Goal: Task Accomplishment & Management: Use online tool/utility

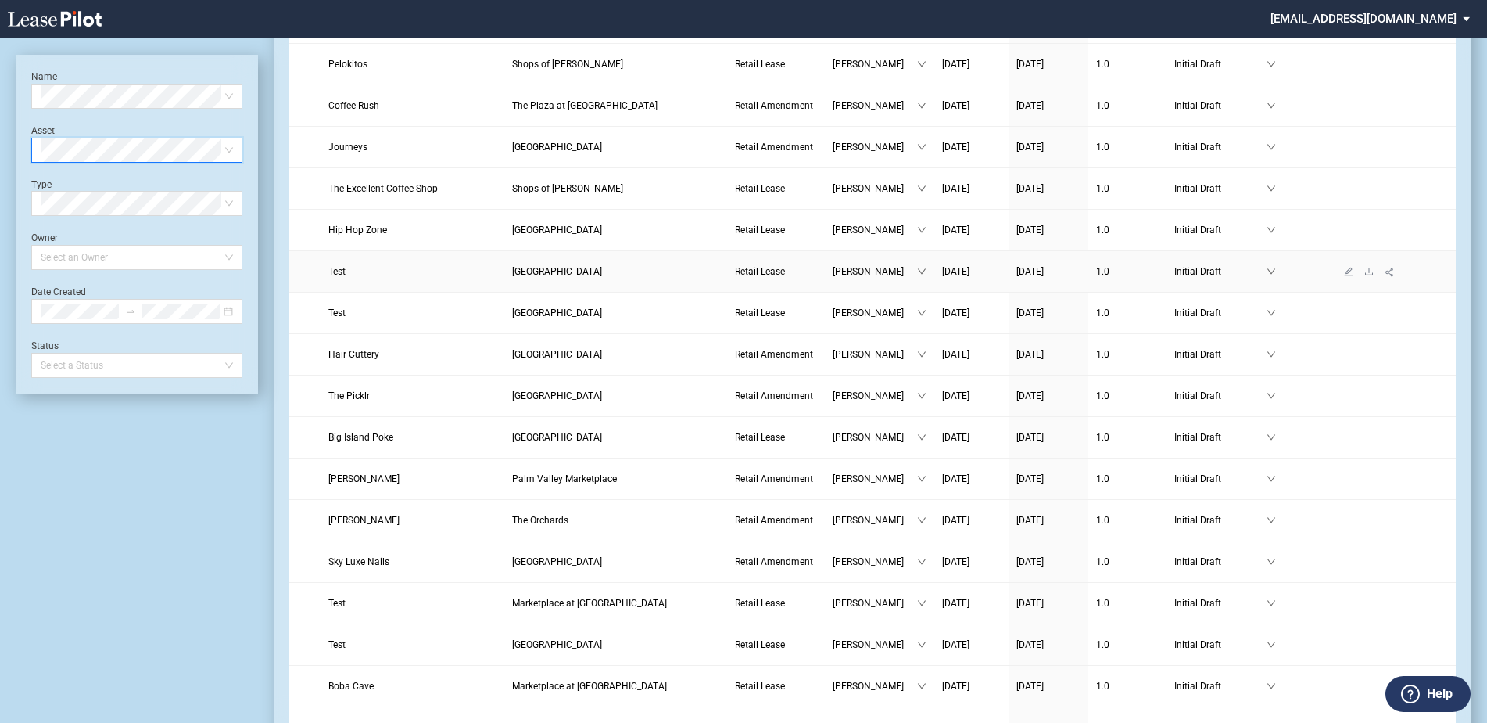
scroll to position [313, 0]
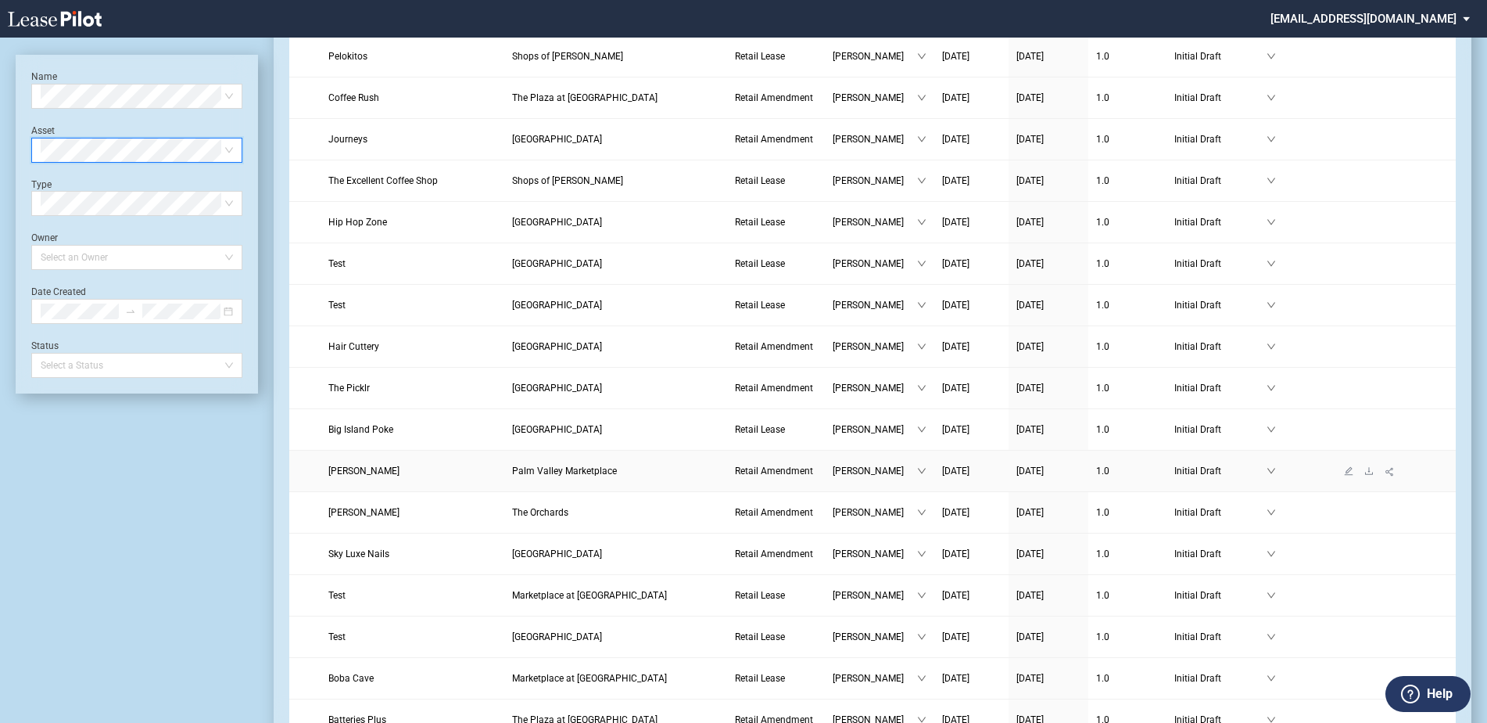
click at [587, 481] on td "Palm Valley Marketplace" at bounding box center [615, 470] width 223 height 41
click at [587, 473] on span "Palm Valley Marketplace" at bounding box center [564, 470] width 105 height 11
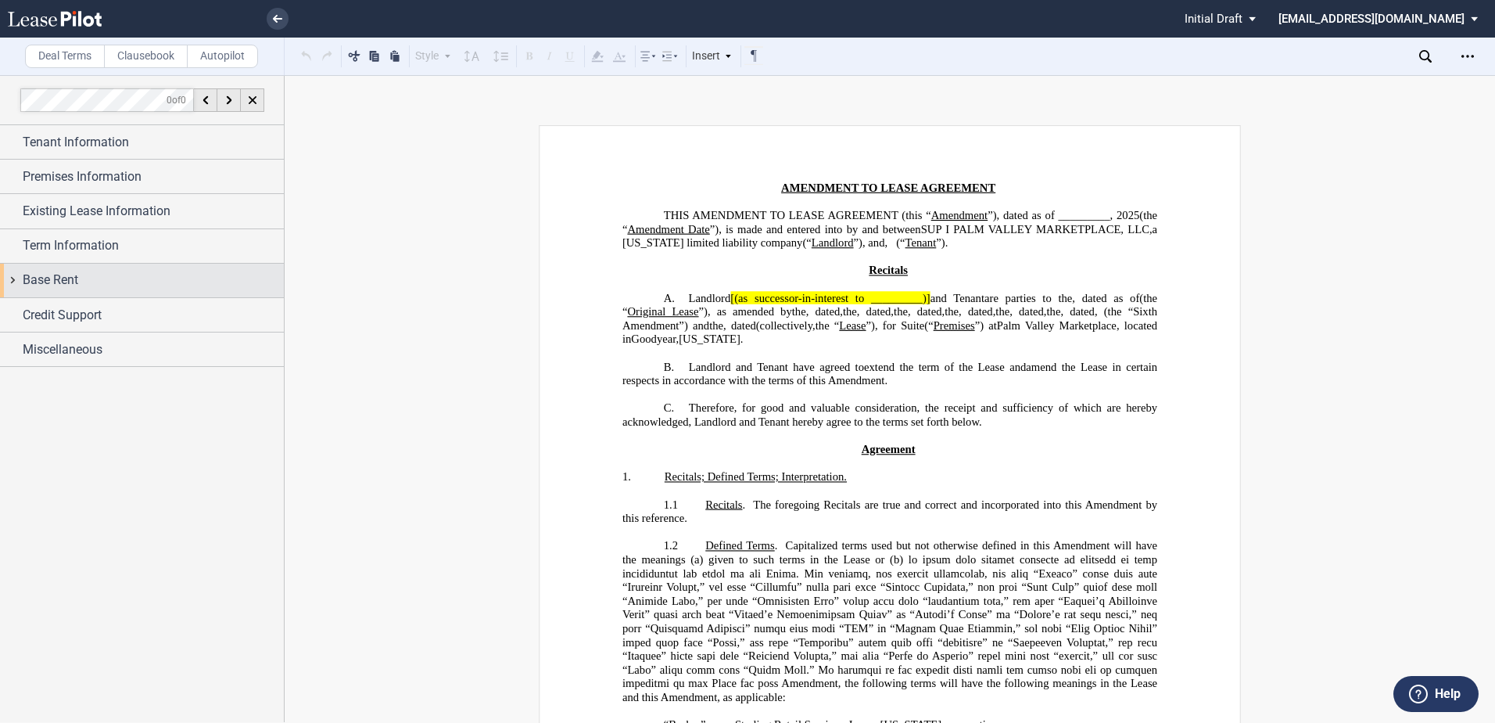
click at [9, 272] on div "Base Rent" at bounding box center [142, 281] width 284 height 34
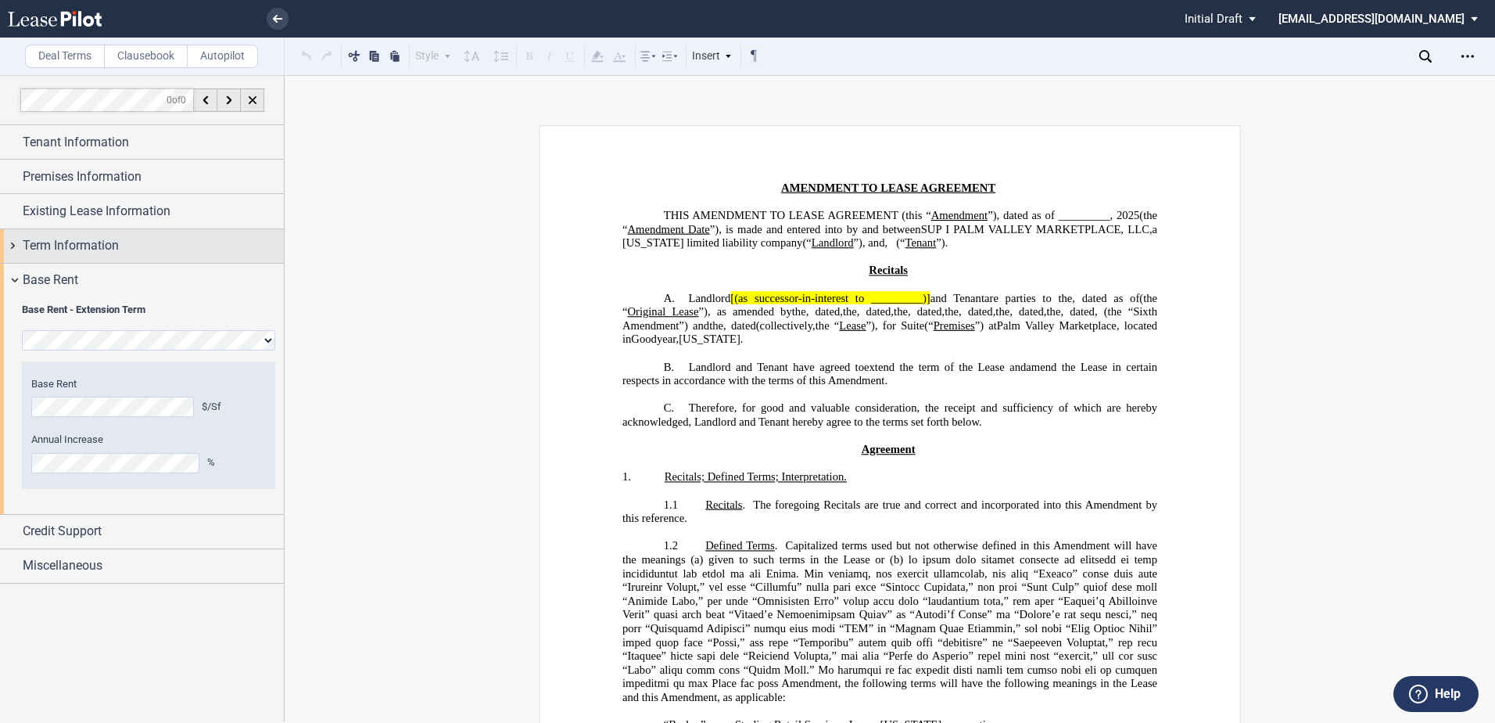
click at [11, 240] on div "Term Information" at bounding box center [142, 246] width 284 height 34
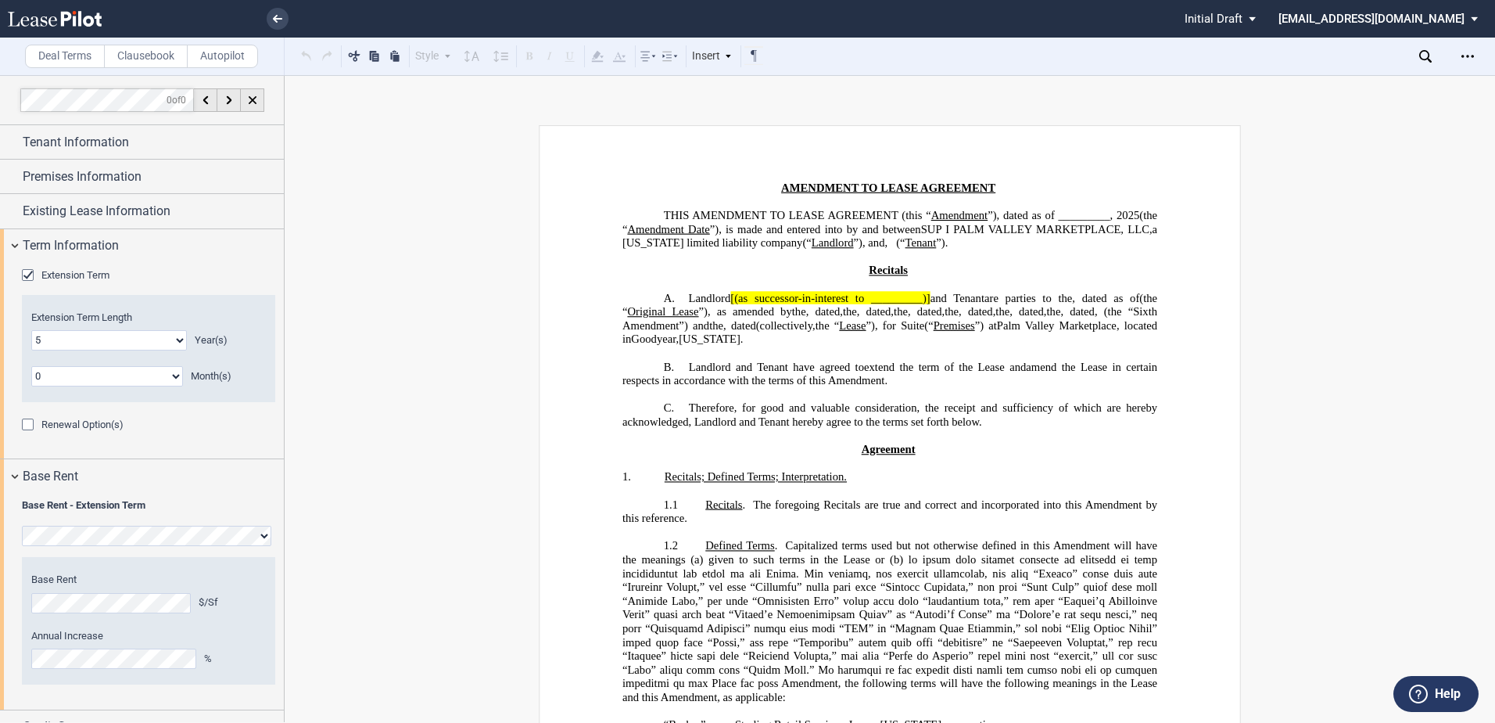
click at [79, 344] on select "0 1 2 3 4 5 6 7 8 9 10 11 12 13 14 15 16 17 18 19 20" at bounding box center [109, 340] width 156 height 20
select select "number:10"
click at [31, 330] on select "0 1 2 3 4 5 6 7 8 9 10 11 12 13 14 15 16 17 18 19 20" at bounding box center [109, 340] width 156 height 20
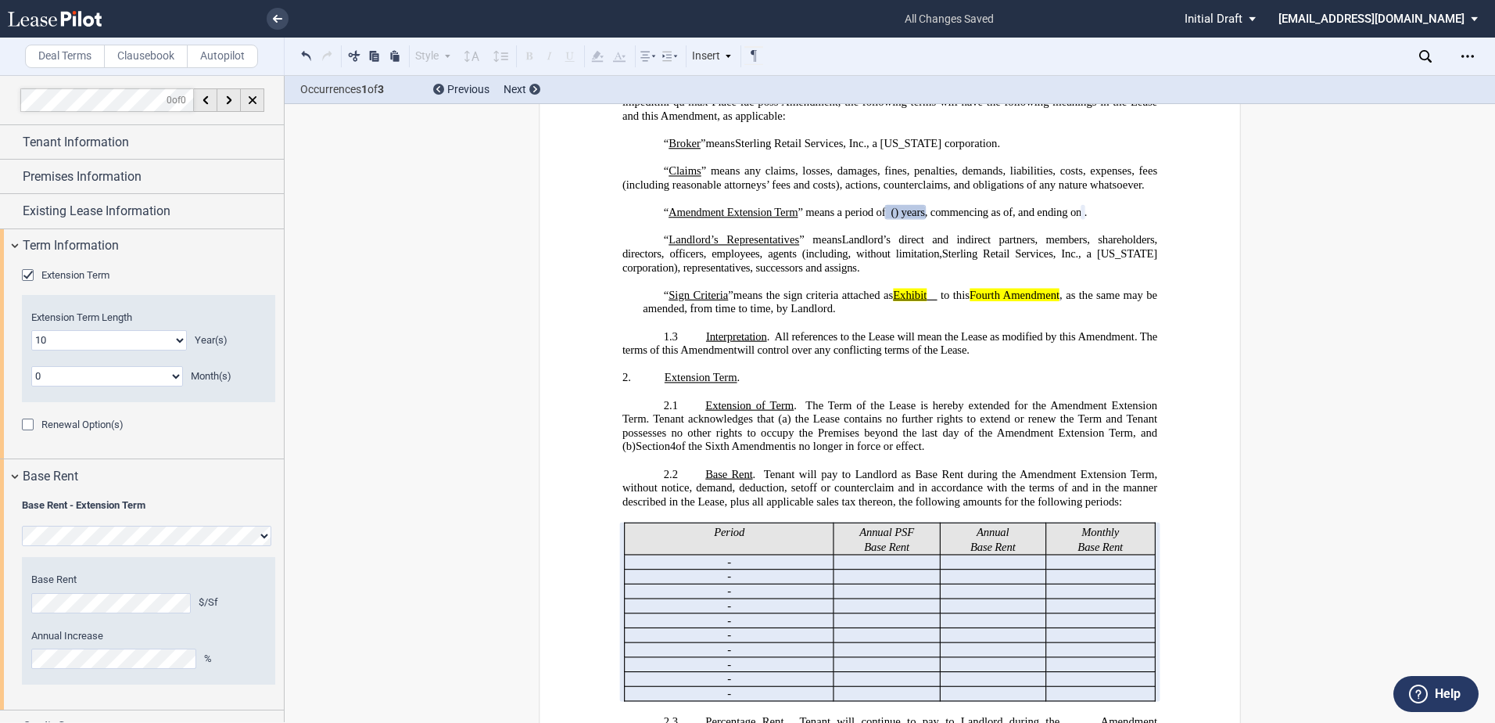
scroll to position [747, 0]
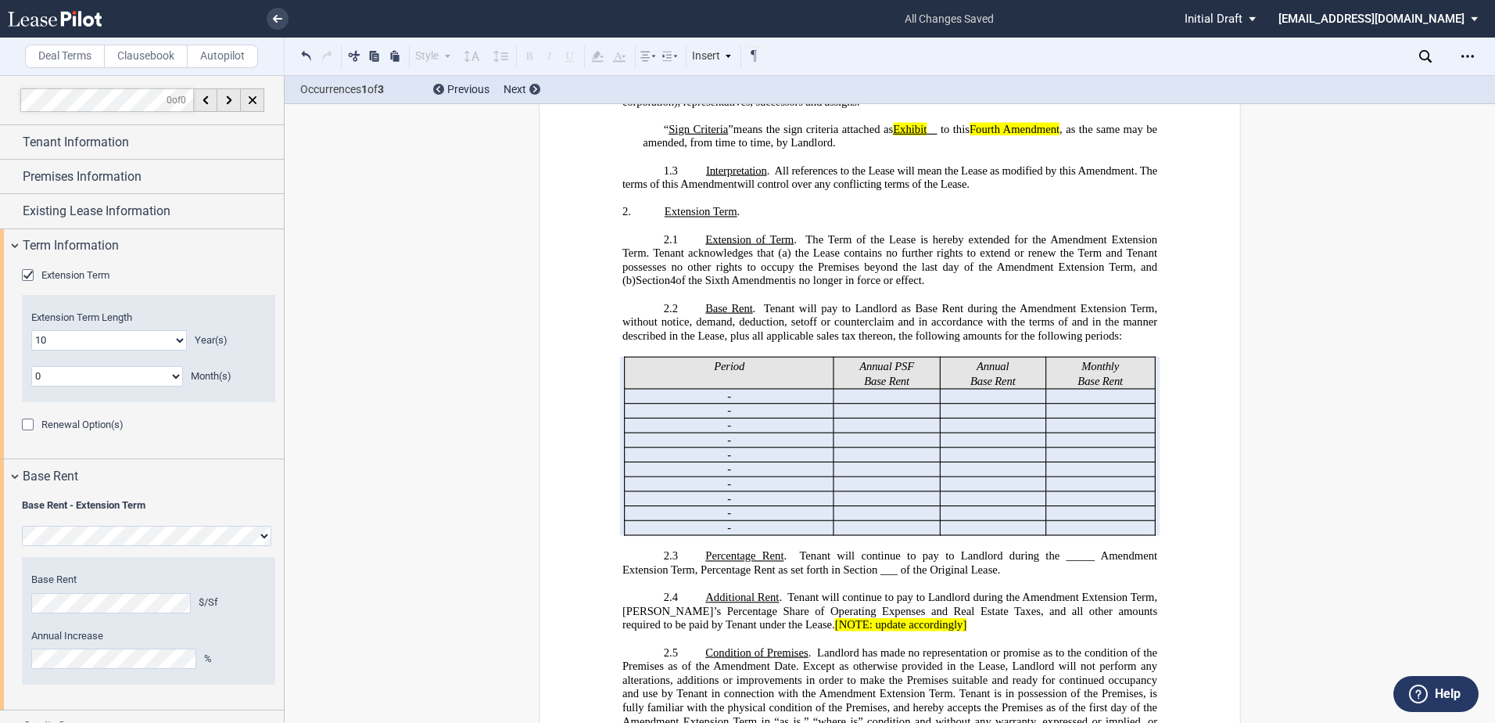
click at [902, 506] on p "﻿ ﻿" at bounding box center [885, 499] width 90 height 14
drag, startPoint x: 861, startPoint y: 578, endPoint x: 1121, endPoint y: 579, distance: 260.4
click at [1121, 492] on tr "﻿ ﻿ - ﻿ ﻿ ﻿ ﻿ ﻿ ﻿ ﻿ ﻿" at bounding box center [890, 484] width 530 height 15
drag, startPoint x: 856, startPoint y: 597, endPoint x: 1064, endPoint y: 594, distance: 208.0
click at [1064, 506] on tr "﻿ ﻿ - ﻿ ﻿ ﻿ ﻿ ﻿ ﻿ ﻿ ﻿" at bounding box center [890, 498] width 530 height 15
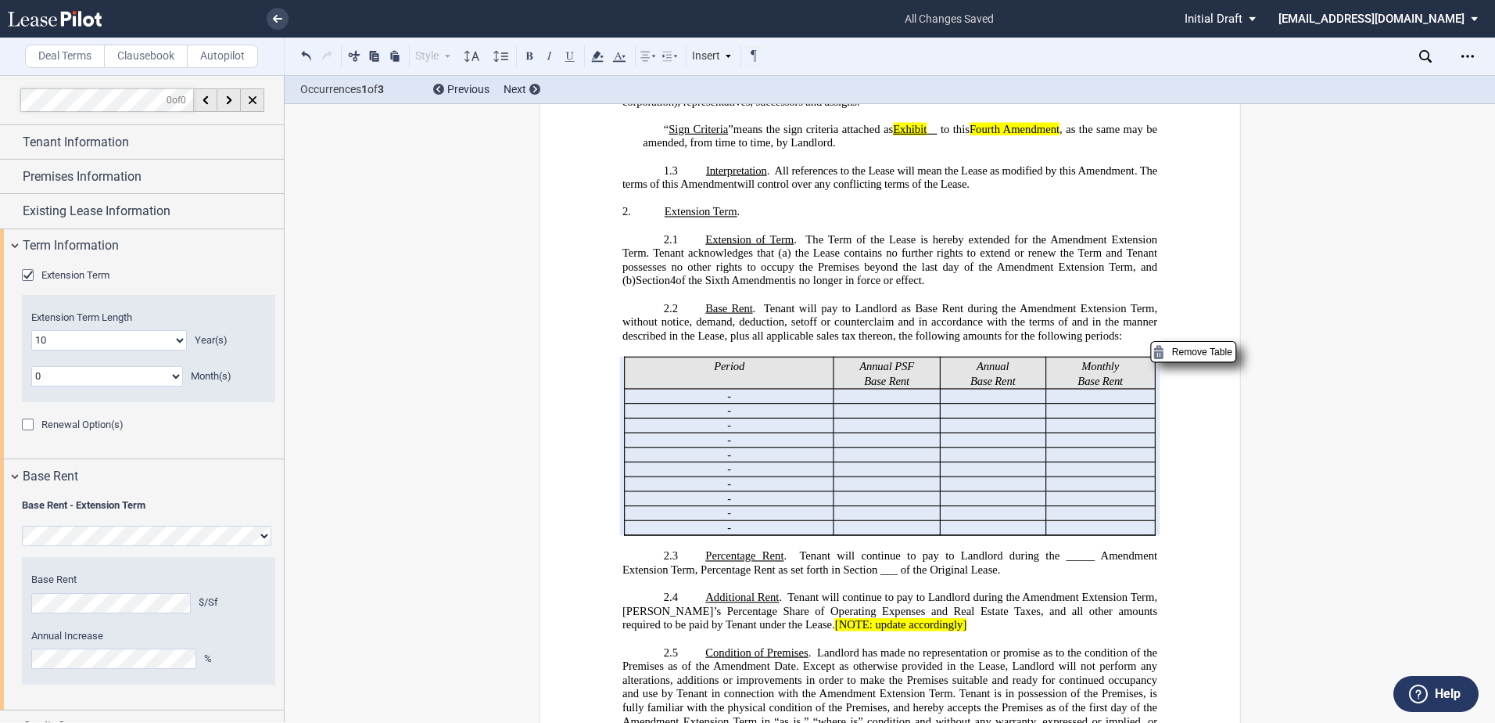
click at [1109, 535] on tbody "Period Annual PSF Base Rent Annual Base Rent Monthly Base Rent ﻿ ﻿ - ﻿ ﻿ ﻿ ﻿ ﻿ …" at bounding box center [890, 446] width 530 height 178
click at [846, 506] on p "﻿ ﻿" at bounding box center [885, 499] width 90 height 14
drag, startPoint x: 853, startPoint y: 595, endPoint x: 930, endPoint y: 594, distance: 76.6
click at [1019, 506] on tr "﻿ ﻿ - ﻿ ﻿ ﻿ ﻿ ﻿ ﻿ ﻿ ﻿" at bounding box center [890, 498] width 530 height 15
click at [840, 506] on p "﻿ ﻿" at bounding box center [885, 499] width 90 height 14
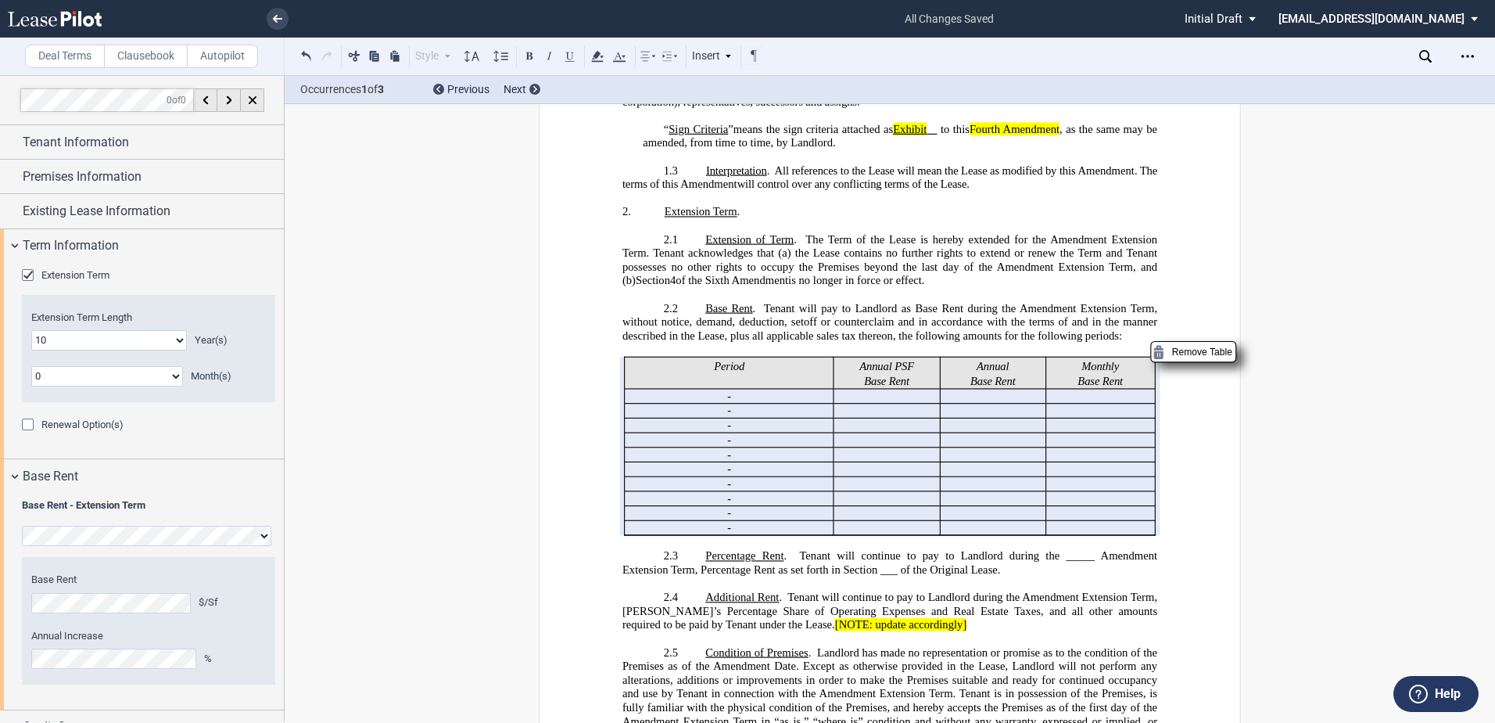
click at [931, 576] on span ". Tenant will continue to pay to Landlord during the _____ Amendment Extension …" at bounding box center [891, 563] width 538 height 27
click at [1006, 631] on span "Amendment Extension Term, Tenant’s Percentage Share of Operating Expenses and R…" at bounding box center [891, 610] width 538 height 41
drag, startPoint x: 859, startPoint y: 592, endPoint x: 1128, endPoint y: 590, distance: 269.0
click at [1128, 506] on tr "﻿ ﻿ - ﻿ ﻿ ﻿ ﻿ ﻿ ﻿ ﻿ ﻿" at bounding box center [890, 498] width 530 height 15
click at [854, 521] on p "﻿ ﻿" at bounding box center [885, 514] width 90 height 14
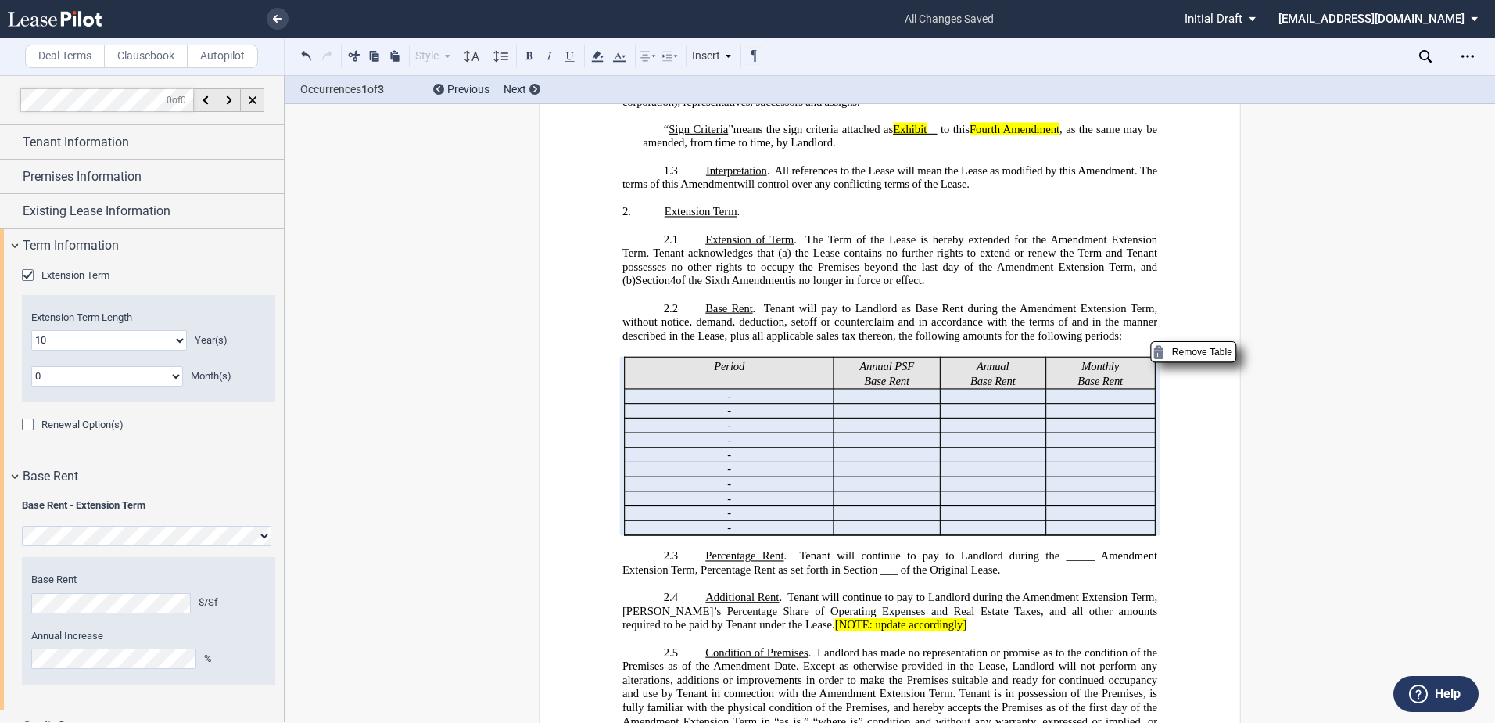
click at [1006, 521] on tr "﻿ ﻿ - ﻿ ﻿ ﻿ ﻿ ﻿ ﻿ ﻿ ﻿" at bounding box center [890, 513] width 530 height 15
click at [857, 521] on p "﻿ ﻿" at bounding box center [885, 514] width 90 height 14
click at [958, 521] on tr "﻿ ﻿ - ﻿ ﻿ ﻿ ﻿ ﻿ ﻿ ﻿ ﻿" at bounding box center [890, 513] width 530 height 15
click at [870, 632] on span "[NOTE: update accordingly]" at bounding box center [901, 625] width 132 height 13
drag, startPoint x: 851, startPoint y: 610, endPoint x: 1125, endPoint y: 604, distance: 273.8
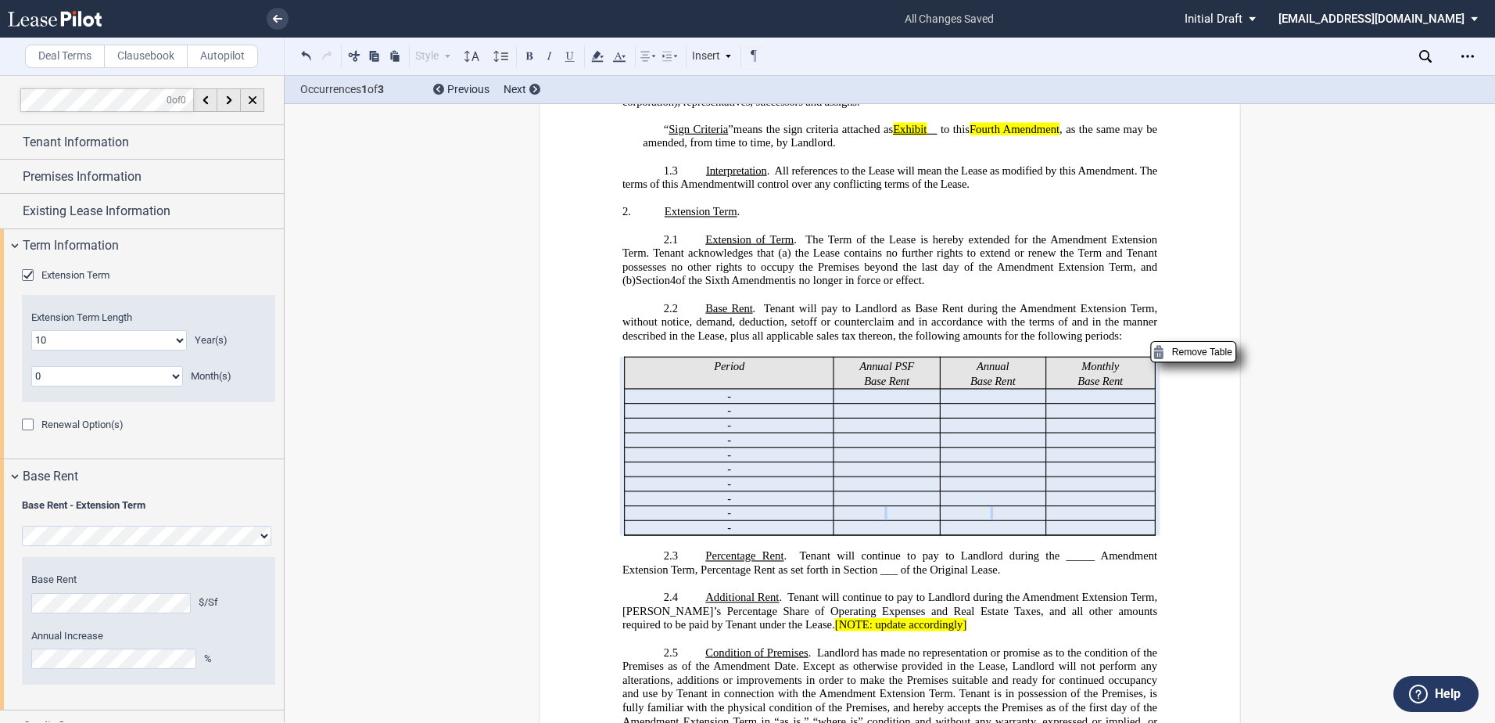
click at [1125, 521] on tr "﻿ ﻿ - ﻿ ﻿ ﻿ ﻿ ﻿ ﻿ ﻿ ﻿" at bounding box center [890, 513] width 530 height 15
click at [850, 535] on p "﻿ ﻿" at bounding box center [885, 528] width 90 height 14
drag, startPoint x: 857, startPoint y: 624, endPoint x: 927, endPoint y: 622, distance: 70.4
click at [927, 536] on td "﻿ ﻿" at bounding box center [887, 528] width 106 height 15
click at [924, 591] on p "​" at bounding box center [889, 584] width 535 height 14
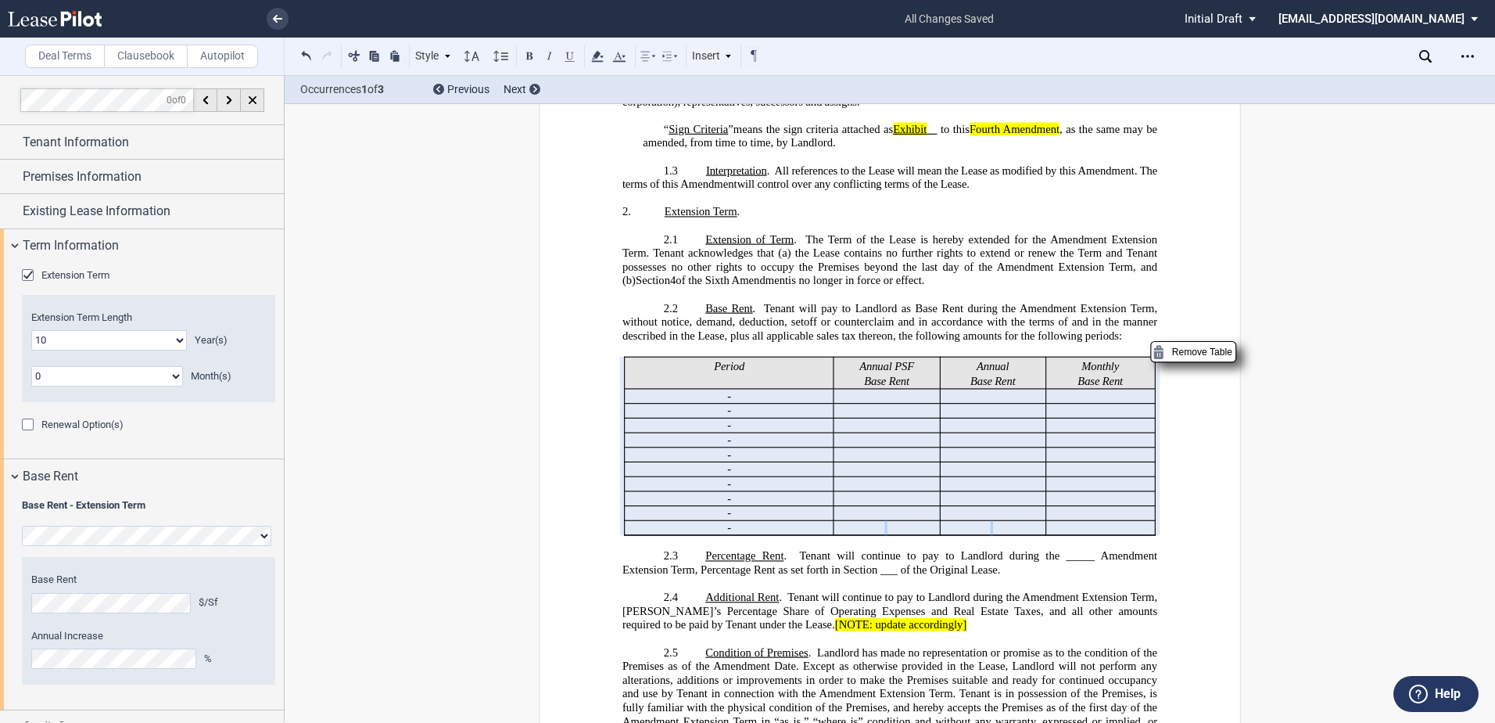
drag, startPoint x: 863, startPoint y: 626, endPoint x: 1125, endPoint y: 622, distance: 262.8
click at [1125, 536] on tr "﻿ ﻿ - ﻿ ﻿ ﻿ ﻿ ﻿ ﻿ ﻿ ﻿" at bounding box center [890, 528] width 530 height 15
click at [1067, 506] on p "﻿ ﻿" at bounding box center [1098, 499] width 93 height 14
click at [308, 48] on button at bounding box center [306, 55] width 19 height 19
click at [1110, 506] on p "﻿ ﻿" at bounding box center [1098, 499] width 93 height 14
